Goal: Information Seeking & Learning: Check status

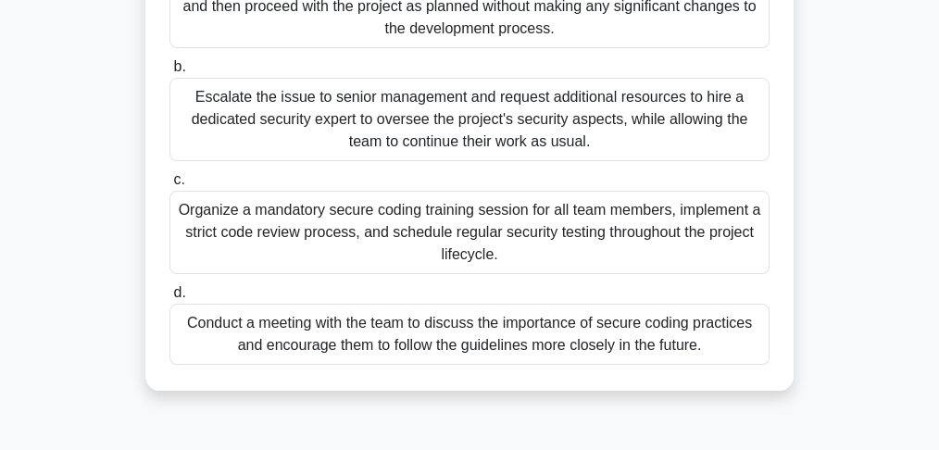
scroll to position [370, 0]
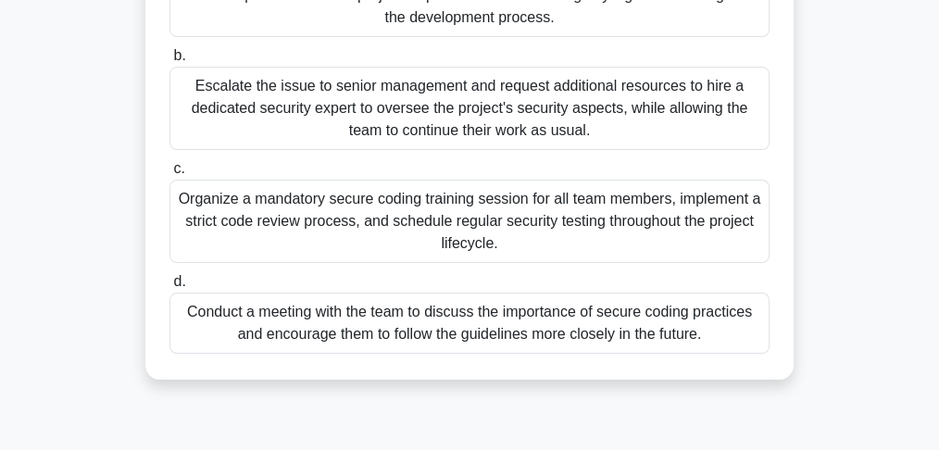
click at [469, 216] on div "Organize a mandatory secure coding training session for all team members, imple…" at bounding box center [469, 221] width 600 height 83
click at [169, 175] on input "c. Organize a mandatory secure coding training session for all team members, im…" at bounding box center [169, 169] width 0 height 12
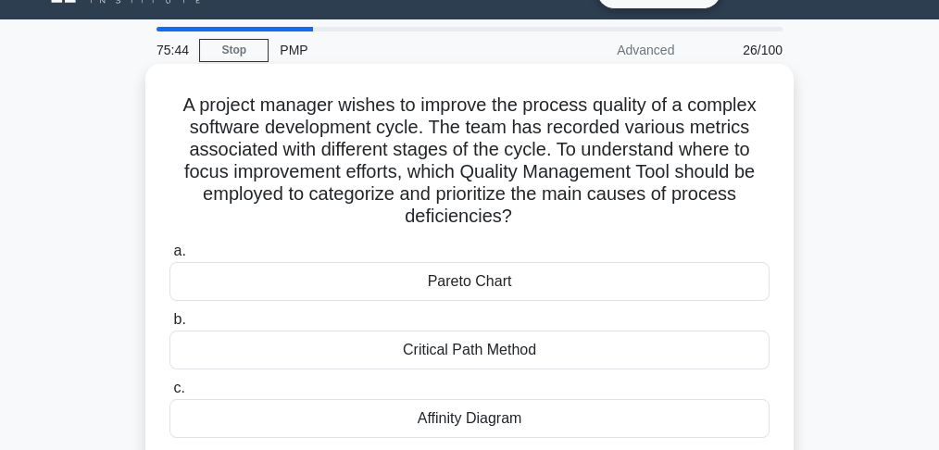
scroll to position [123, 0]
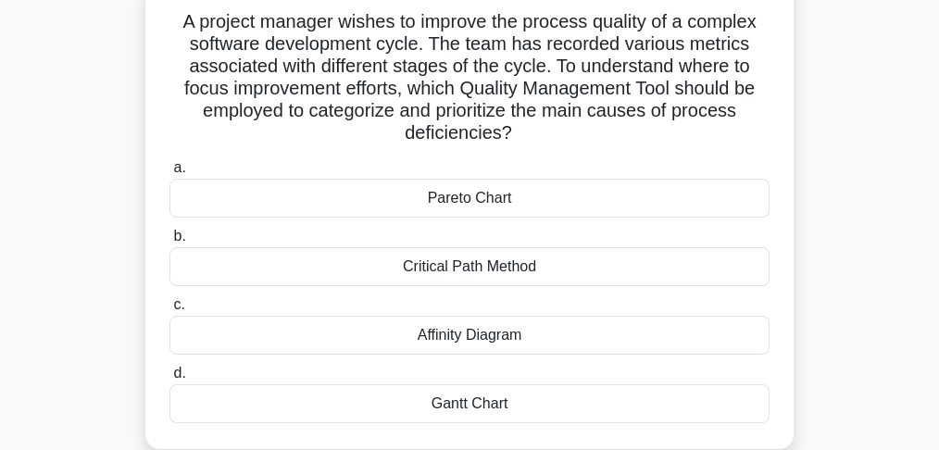
click at [458, 342] on div "Affinity Diagram" at bounding box center [469, 335] width 600 height 39
click at [169, 311] on input "c. Affinity Diagram" at bounding box center [169, 305] width 0 height 12
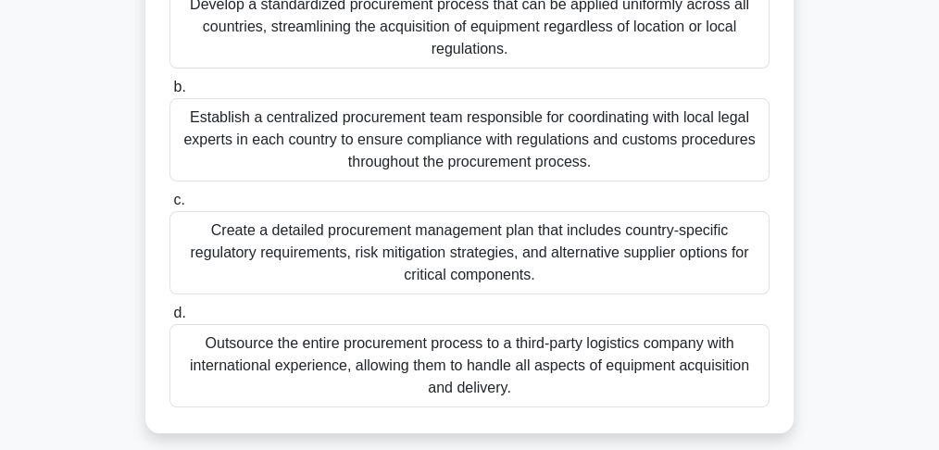
scroll to position [370, 0]
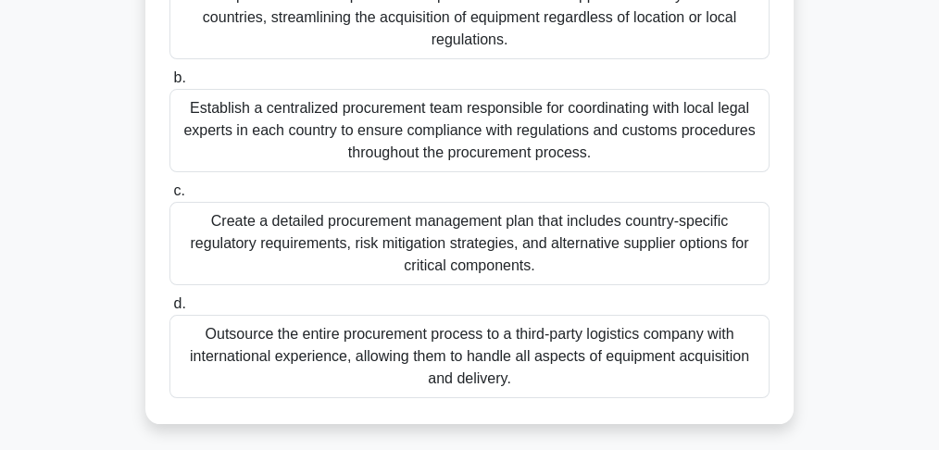
click at [348, 228] on div "Create a detailed procurement management plan that includes country-specific re…" at bounding box center [469, 243] width 600 height 83
click at [169, 197] on input "c. Create a detailed procurement management plan that includes country-specific…" at bounding box center [169, 191] width 0 height 12
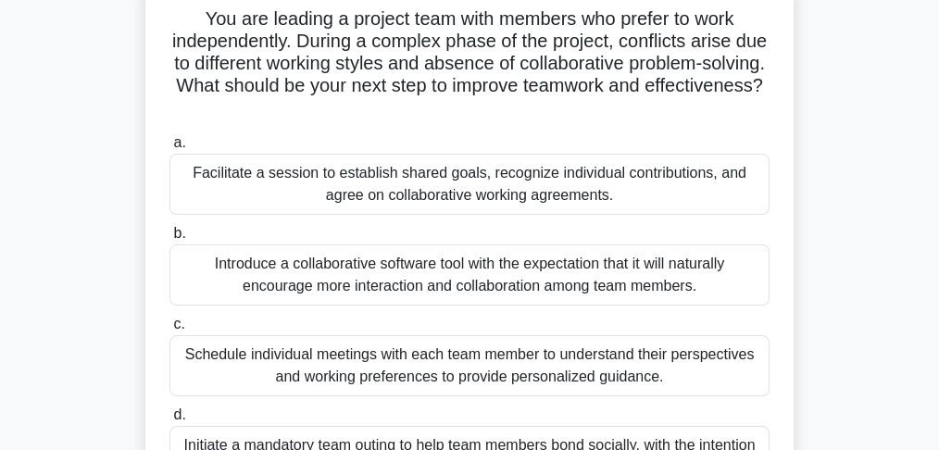
scroll to position [123, 0]
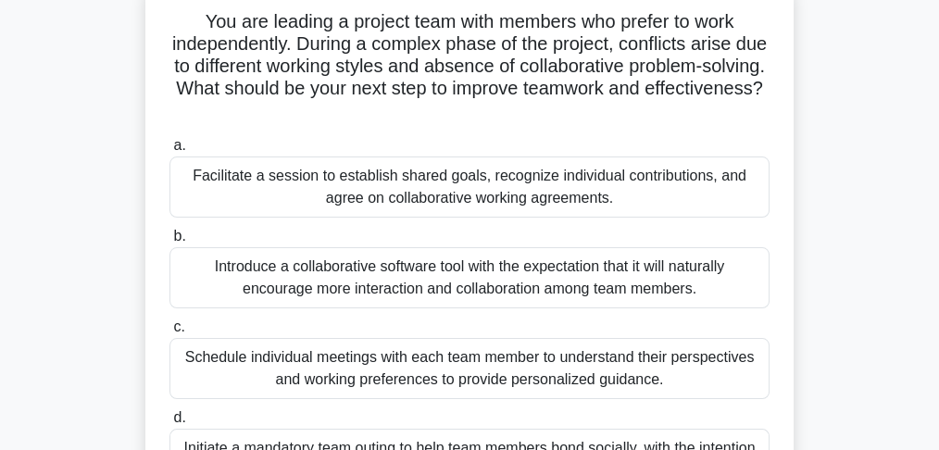
click at [367, 205] on div "Facilitate a session to establish shared goals, recognize individual contributi…" at bounding box center [469, 186] width 600 height 61
click at [169, 152] on input "a. Facilitate a session to establish shared goals, recognize individual contrib…" at bounding box center [169, 146] width 0 height 12
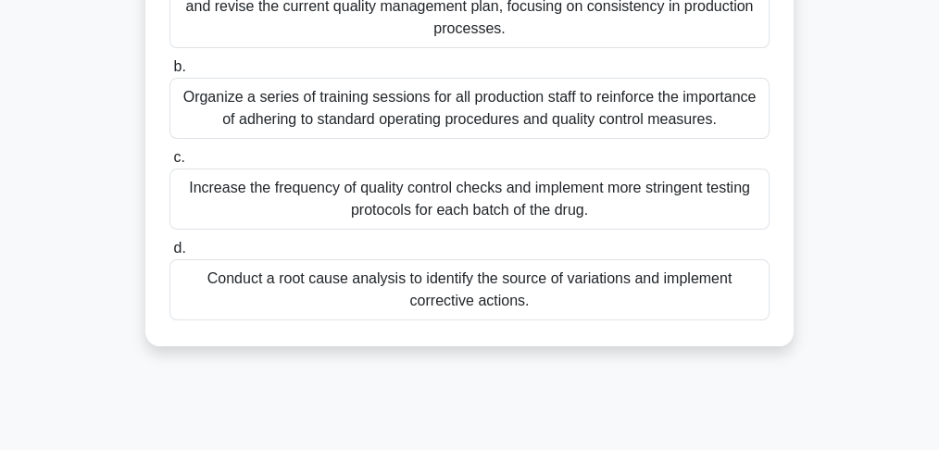
scroll to position [431, 0]
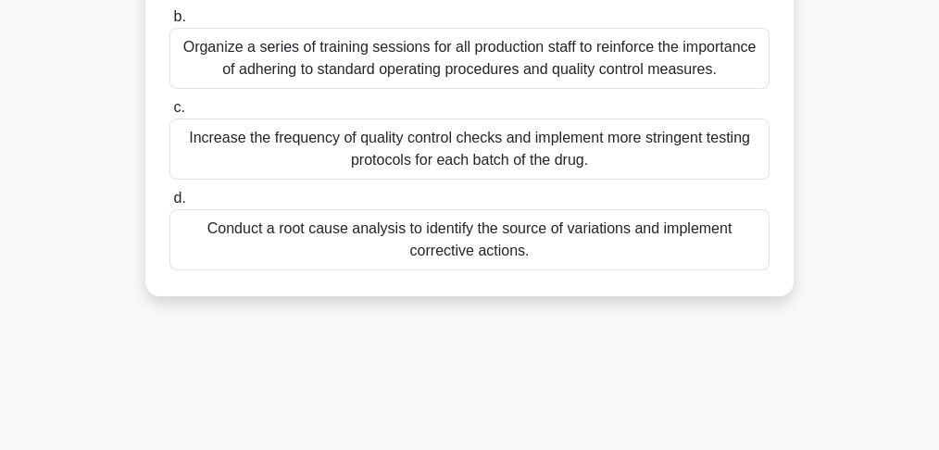
click at [368, 233] on div "Conduct a root cause analysis to identify the source of variations and implemen…" at bounding box center [469, 239] width 600 height 61
click at [169, 205] on input "d. Conduct a root cause analysis to identify the source of variations and imple…" at bounding box center [169, 199] width 0 height 12
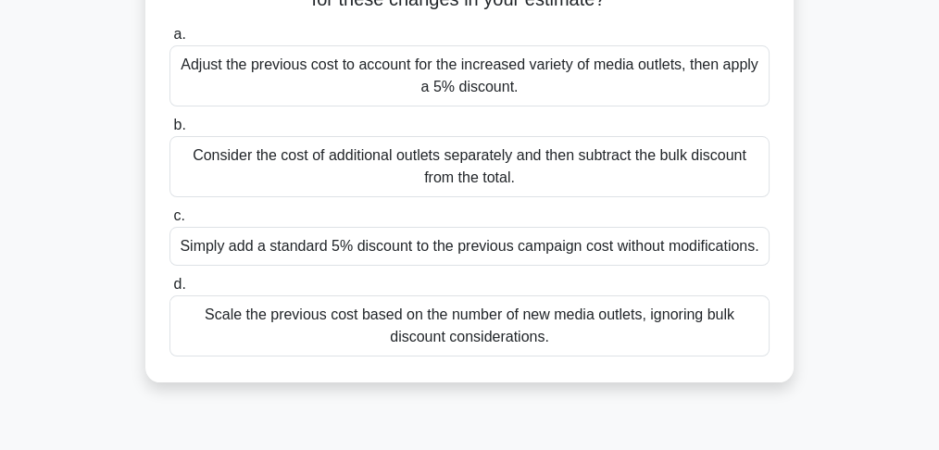
scroll to position [246, 0]
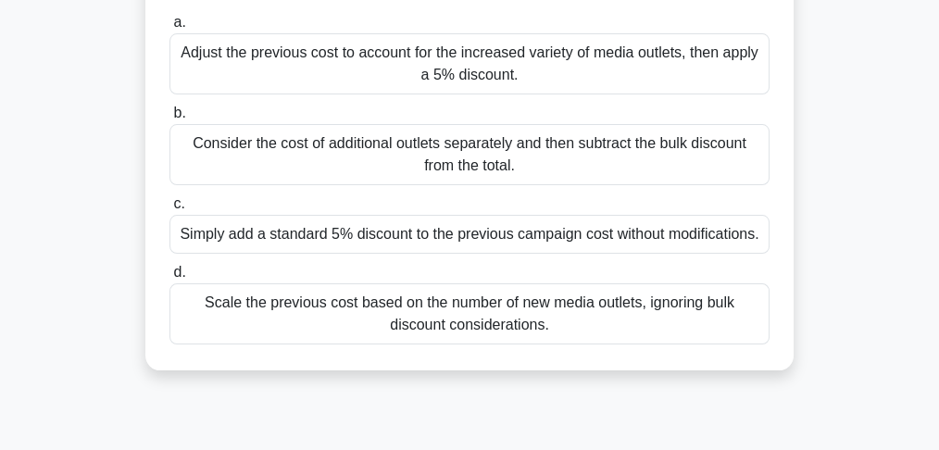
click at [451, 164] on div "Consider the cost of additional outlets separately and then subtract the bulk d…" at bounding box center [469, 154] width 600 height 61
click at [169, 119] on input "b. Consider the cost of additional outlets separately and then subtract the bul…" at bounding box center [169, 113] width 0 height 12
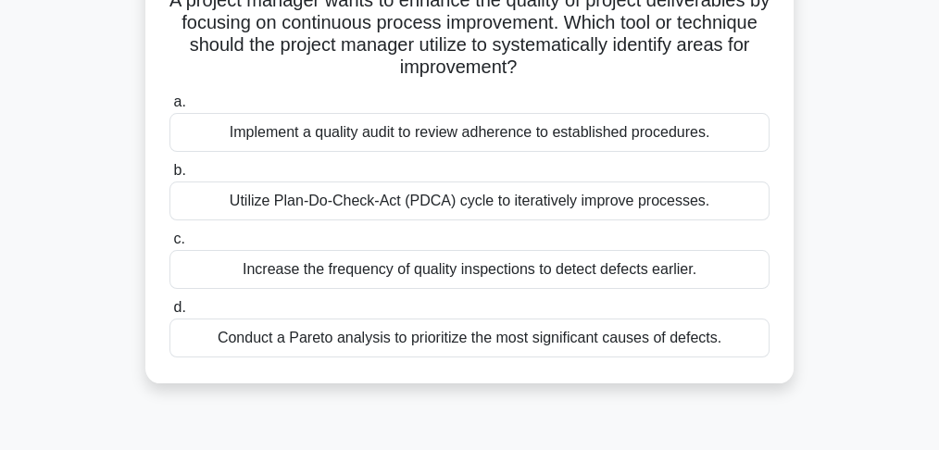
scroll to position [123, 0]
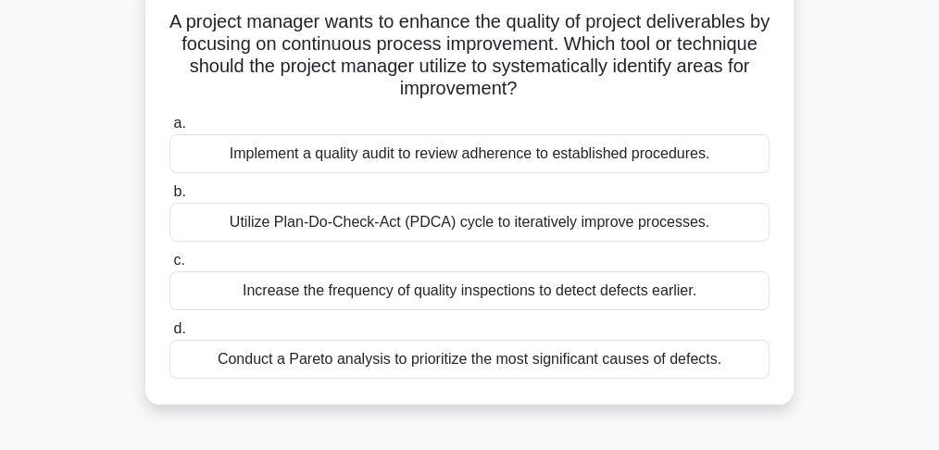
click at [302, 297] on div "Increase the frequency of quality inspections to detect defects earlier." at bounding box center [469, 290] width 600 height 39
click at [169, 267] on input "c. Increase the frequency of quality inspections to detect defects earlier." at bounding box center [169, 261] width 0 height 12
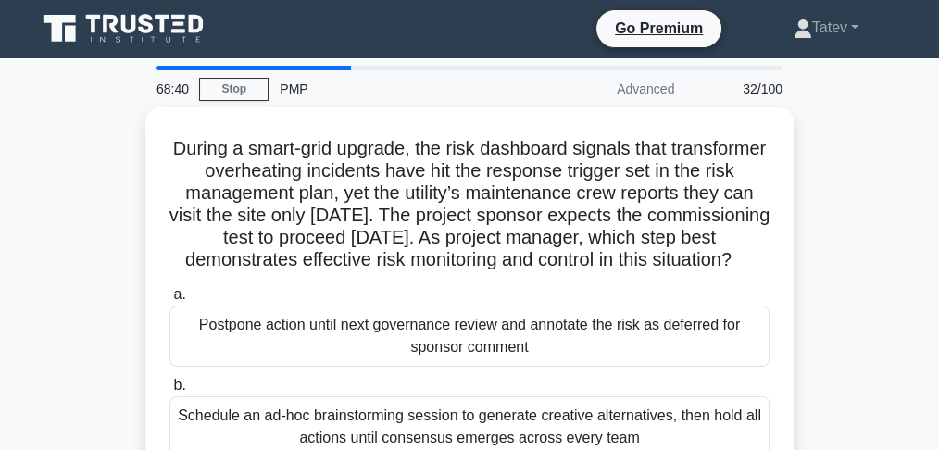
scroll to position [0, 0]
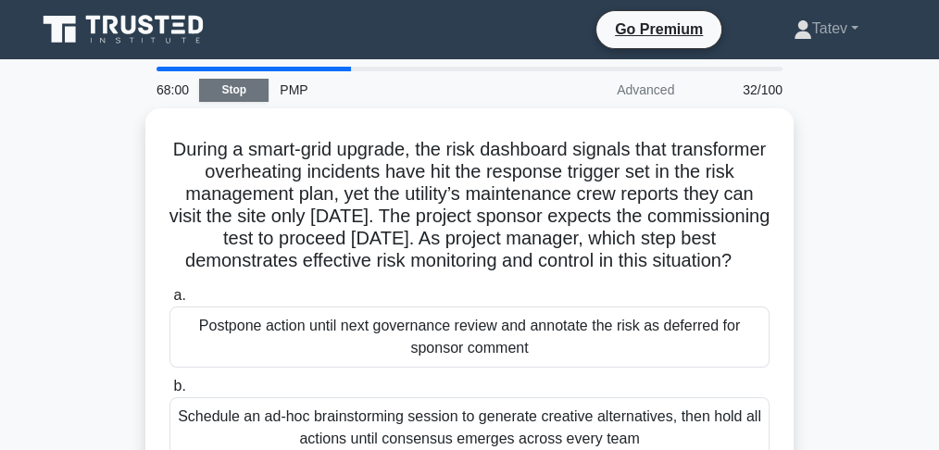
click at [238, 96] on link "Stop" at bounding box center [233, 90] width 69 height 23
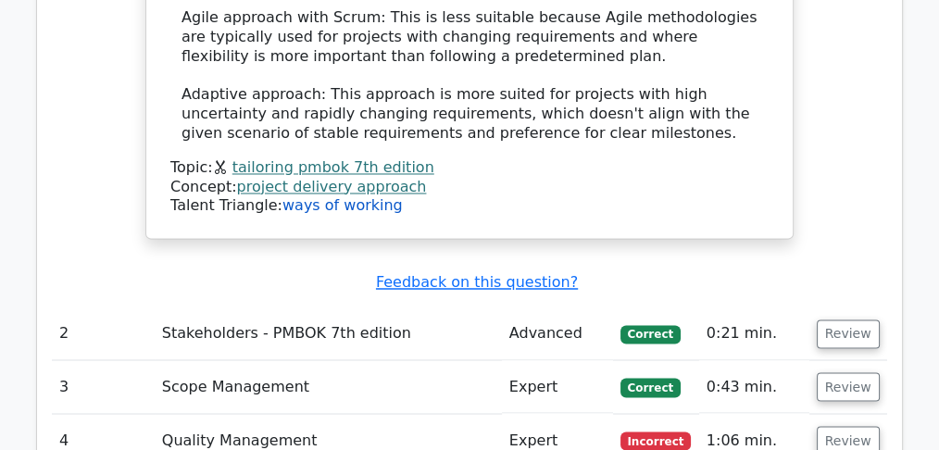
scroll to position [3148, 0]
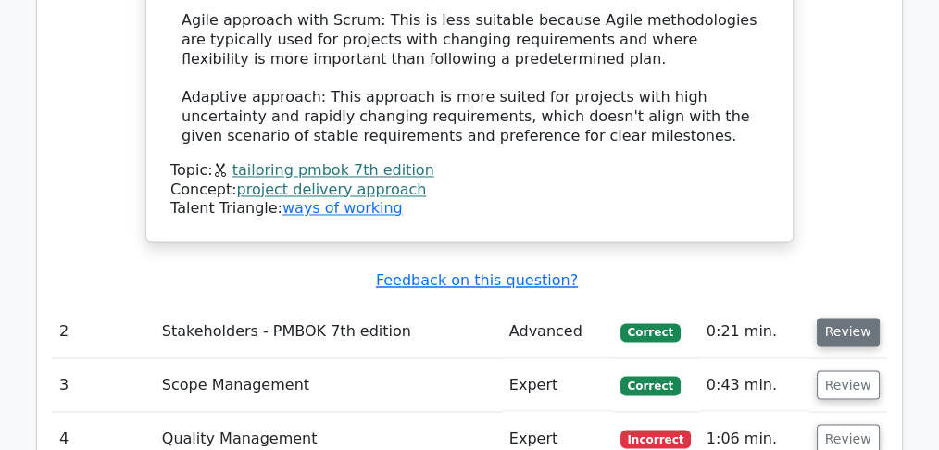
click at [839, 318] on button "Review" at bounding box center [848, 332] width 63 height 29
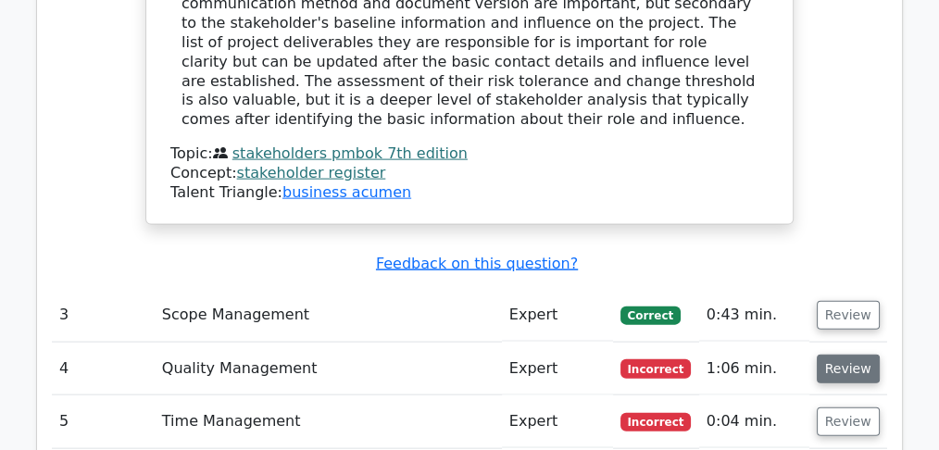
scroll to position [4134, 0]
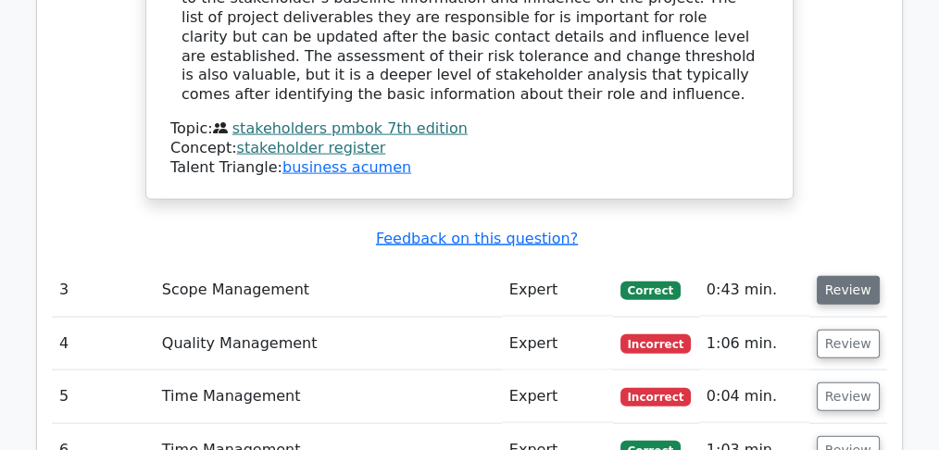
click at [857, 276] on button "Review" at bounding box center [848, 290] width 63 height 29
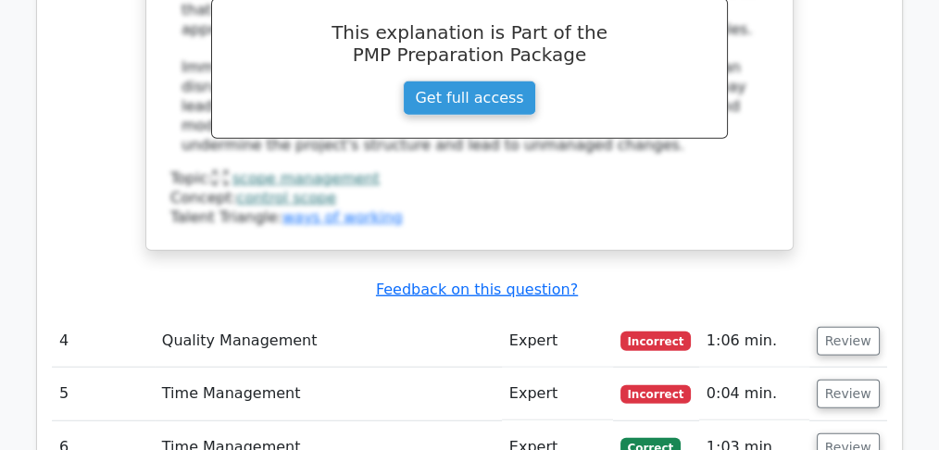
scroll to position [5060, 0]
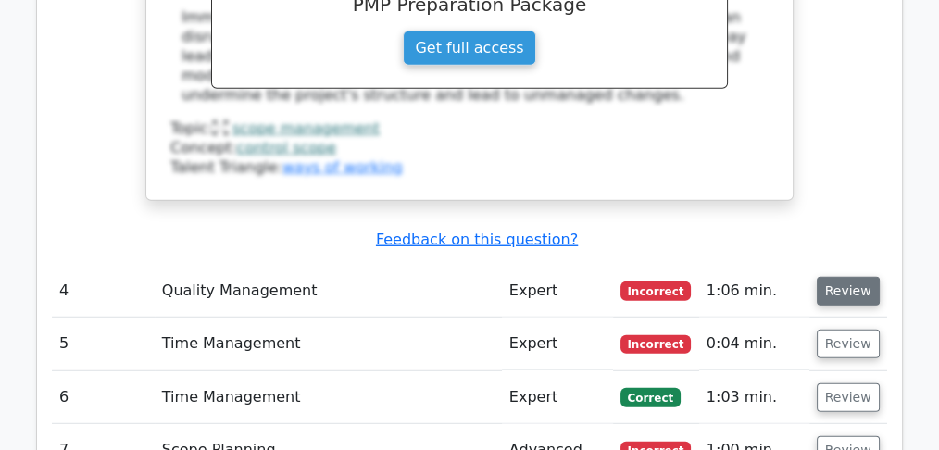
click at [850, 277] on button "Review" at bounding box center [848, 291] width 63 height 29
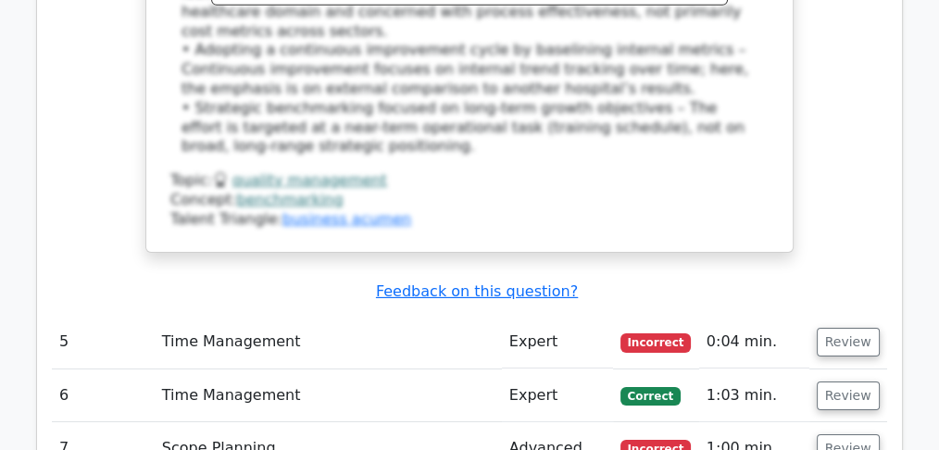
scroll to position [6110, 0]
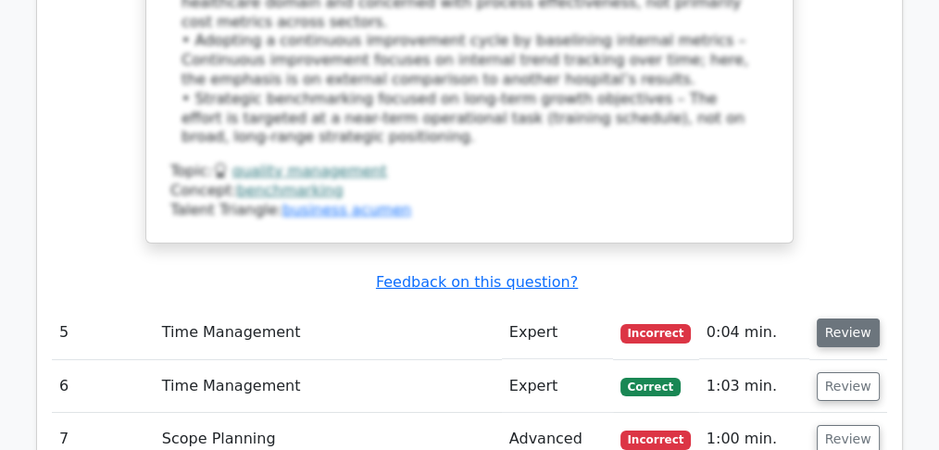
click at [844, 318] on button "Review" at bounding box center [848, 332] width 63 height 29
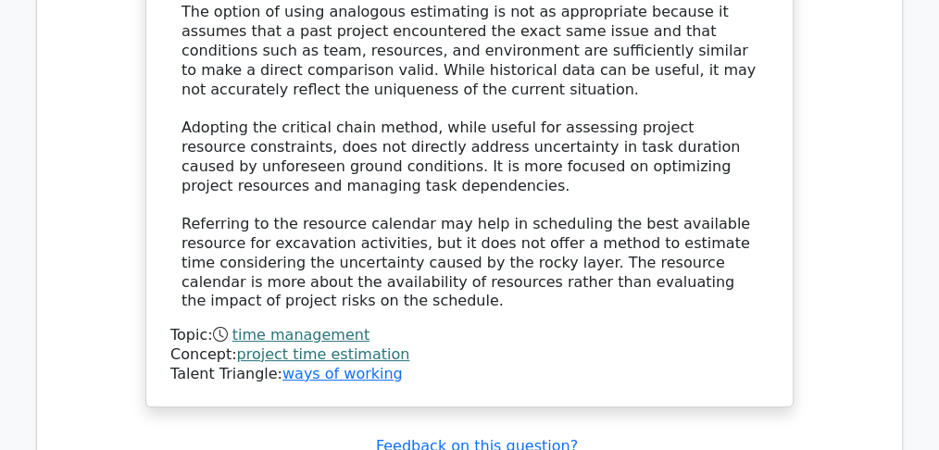
scroll to position [7282, 0]
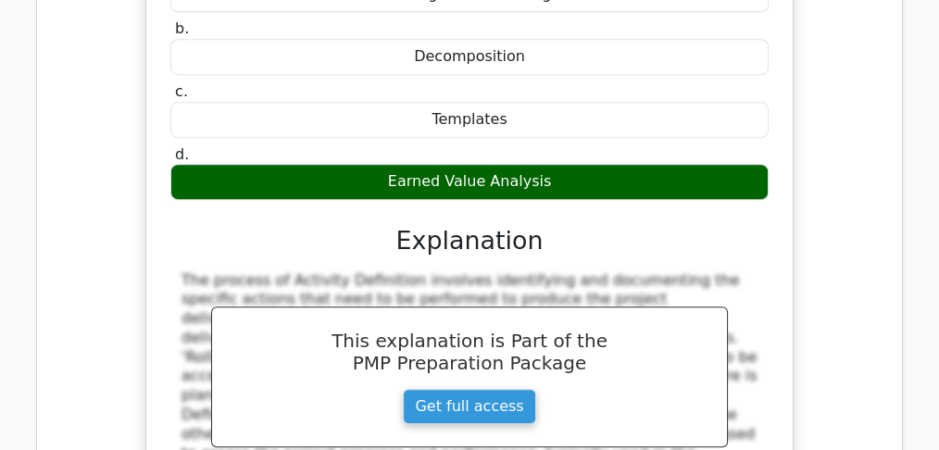
scroll to position [8085, 0]
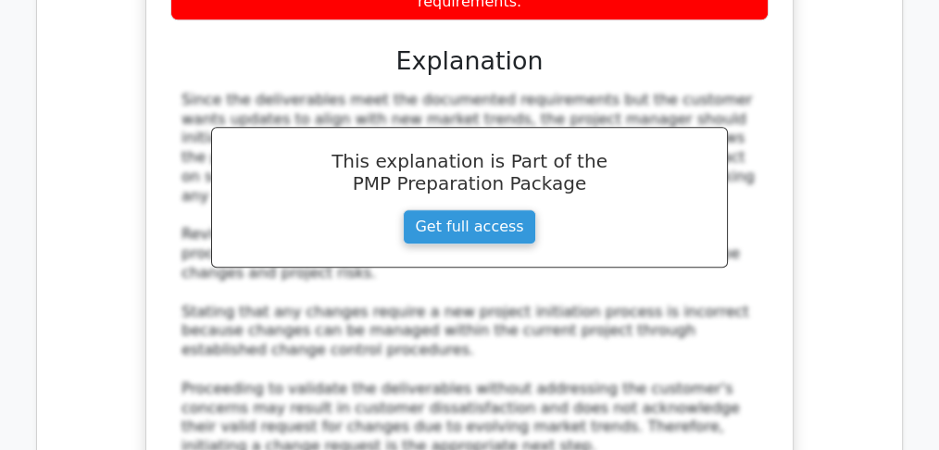
scroll to position [9195, 0]
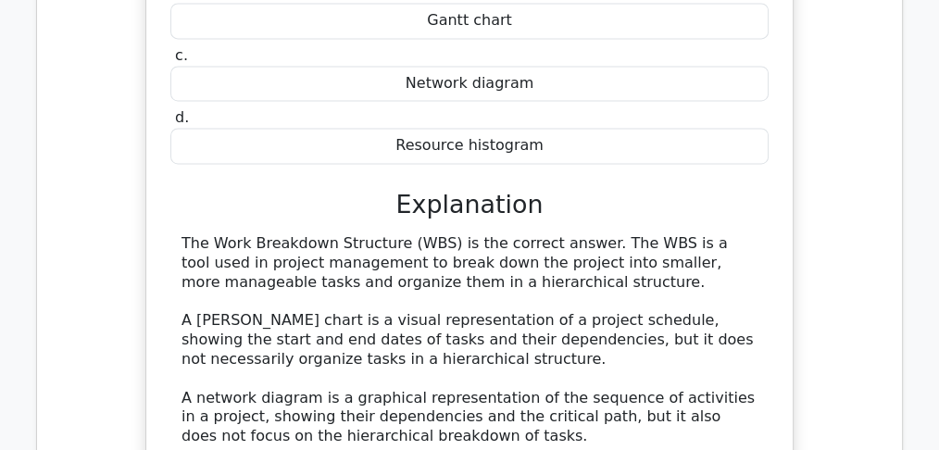
scroll to position [10059, 0]
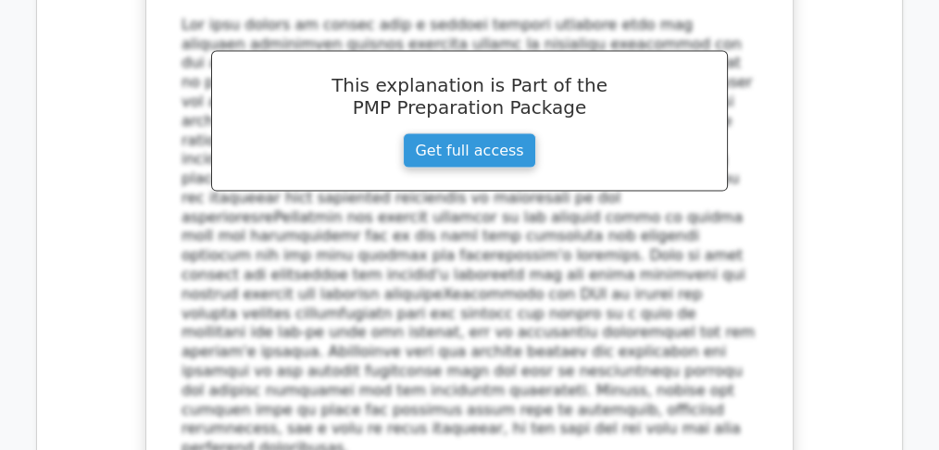
scroll to position [11232, 0]
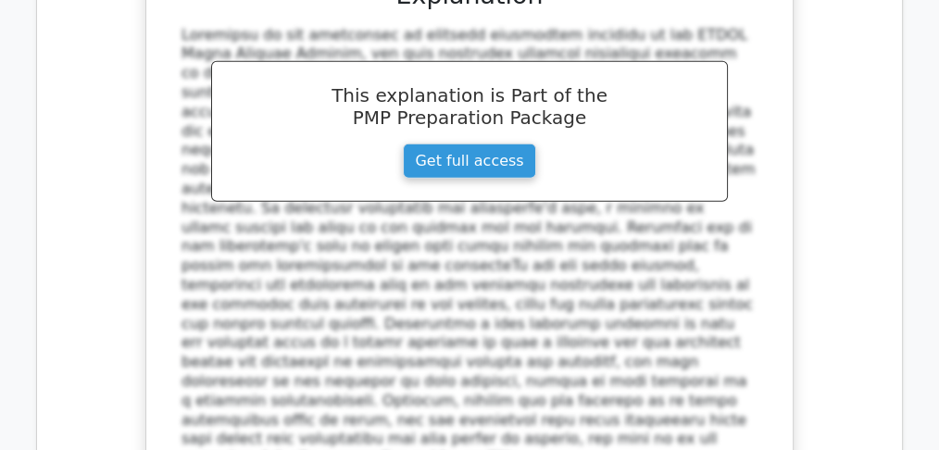
scroll to position [12466, 0]
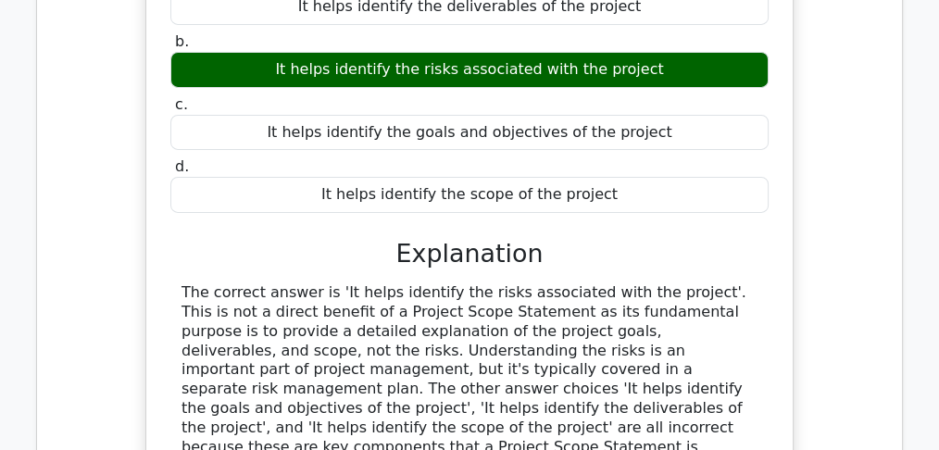
scroll to position [13331, 0]
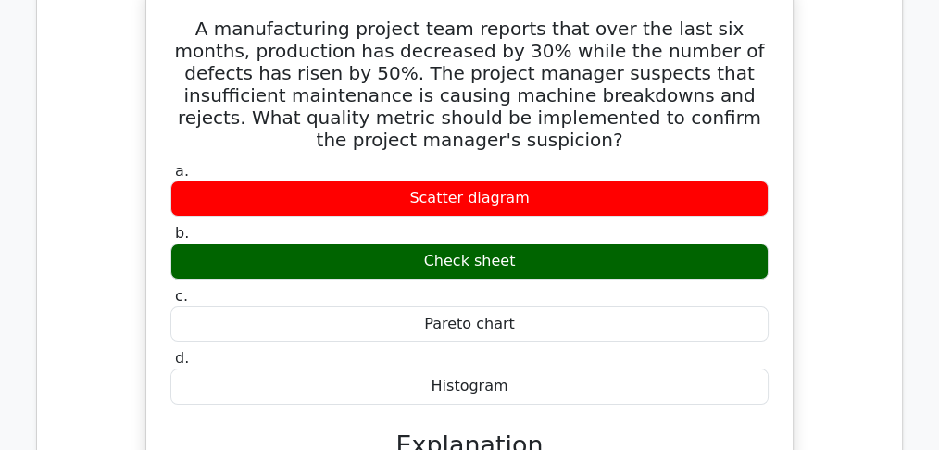
scroll to position [14318, 0]
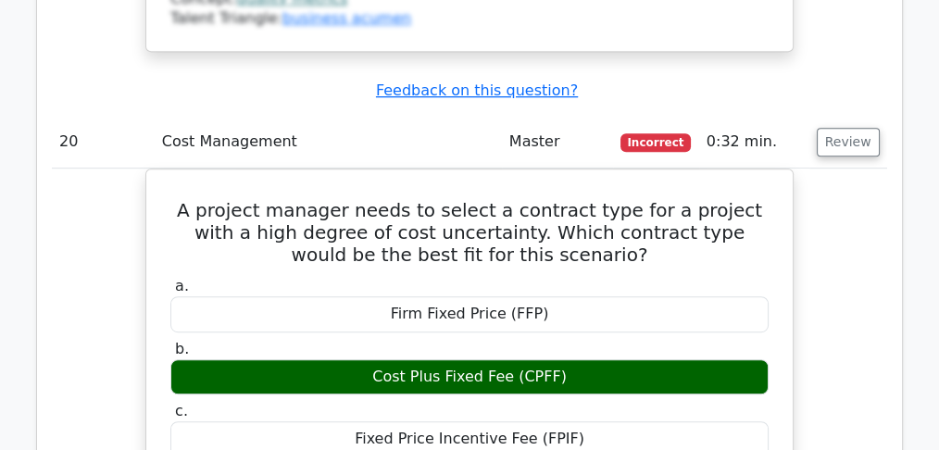
scroll to position [15243, 0]
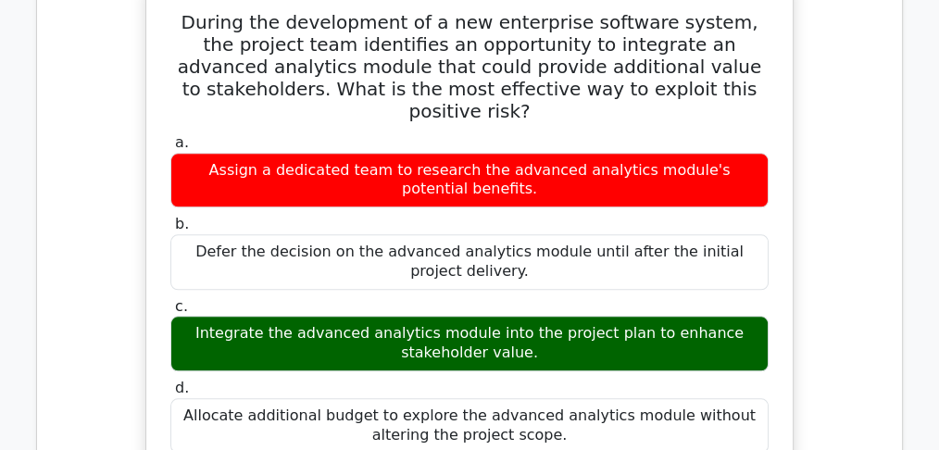
scroll to position [16293, 0]
